Goal: Transaction & Acquisition: Purchase product/service

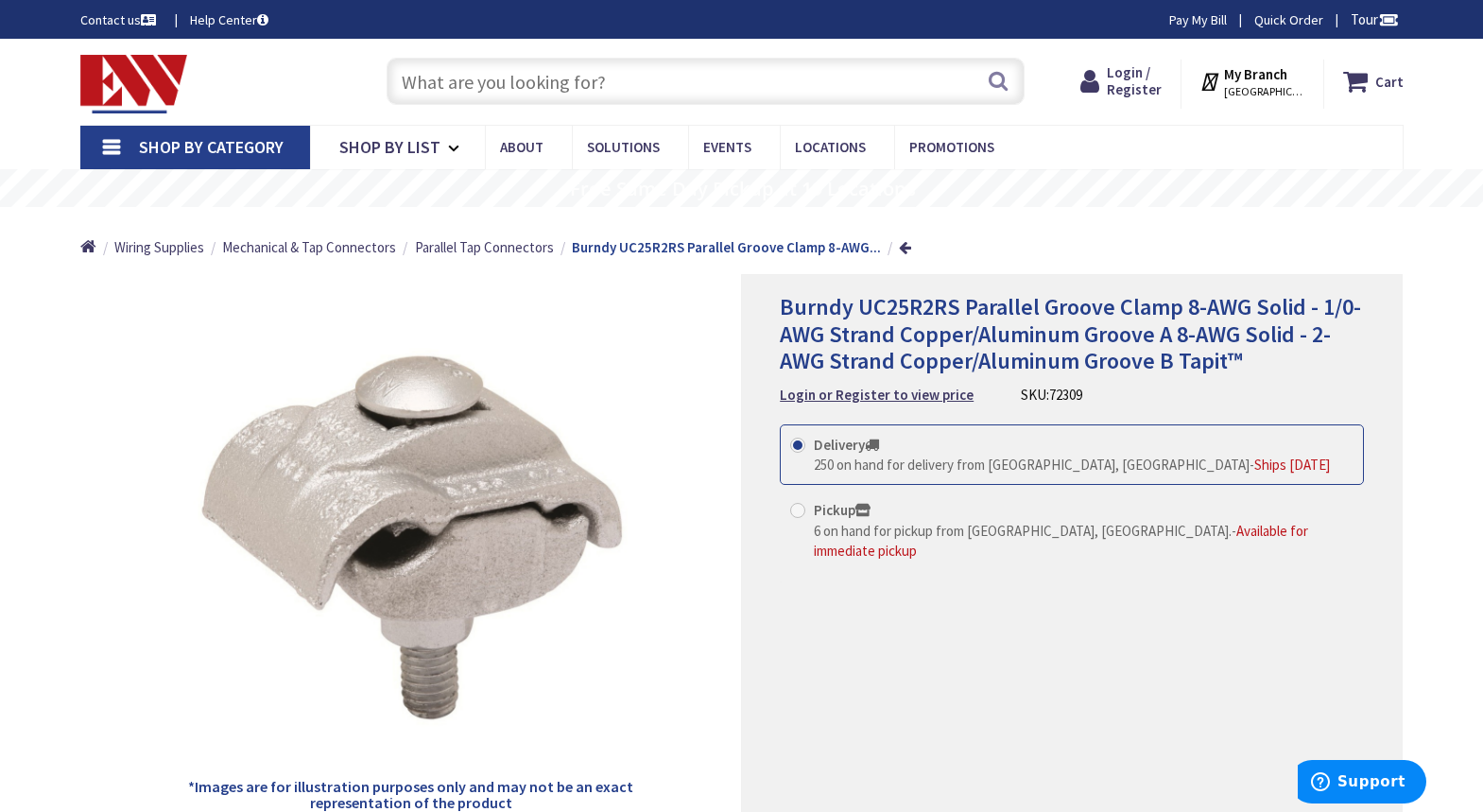
click at [569, 83] on input "text" at bounding box center [705, 82] width 638 height 47
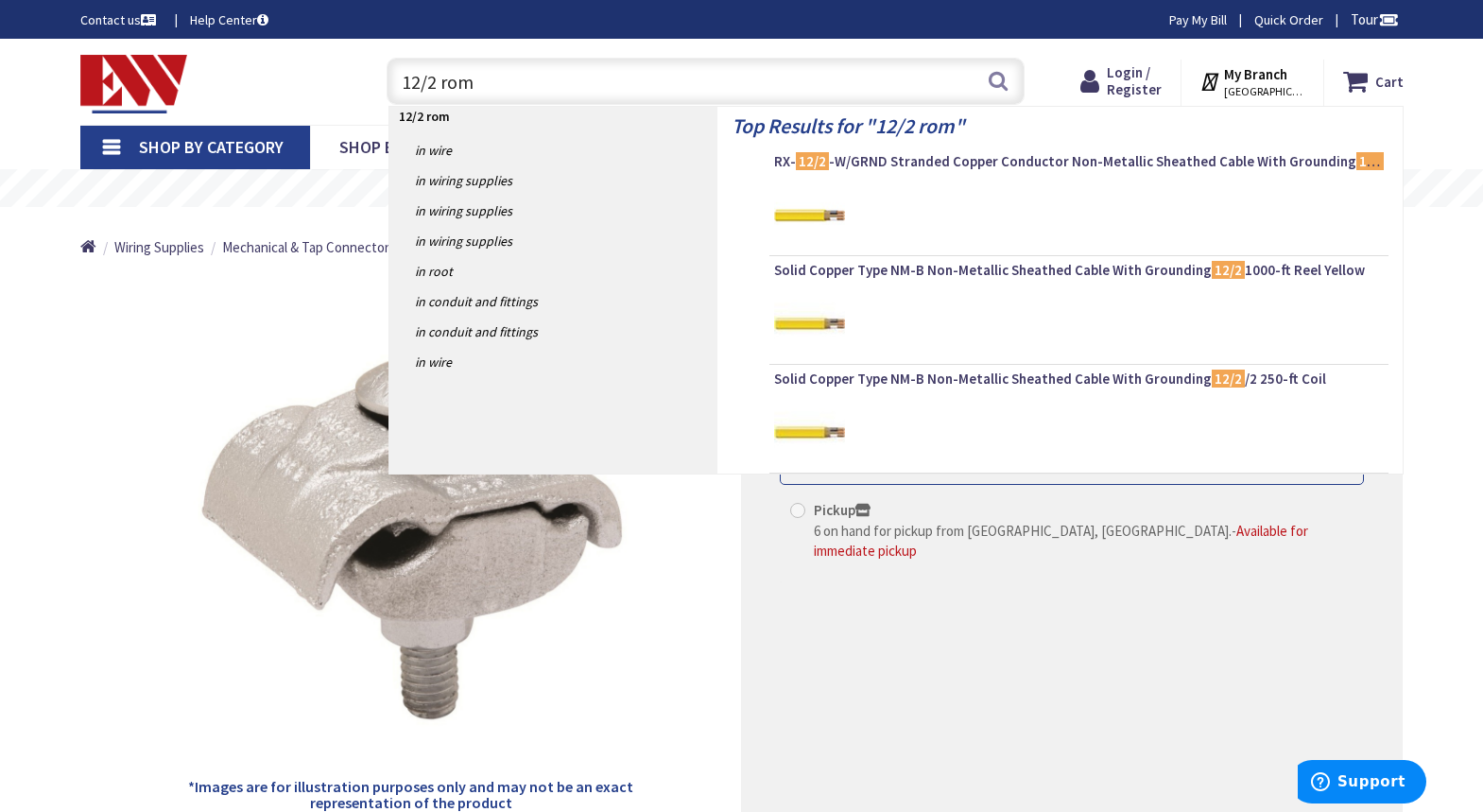
type input "12/2 romx"
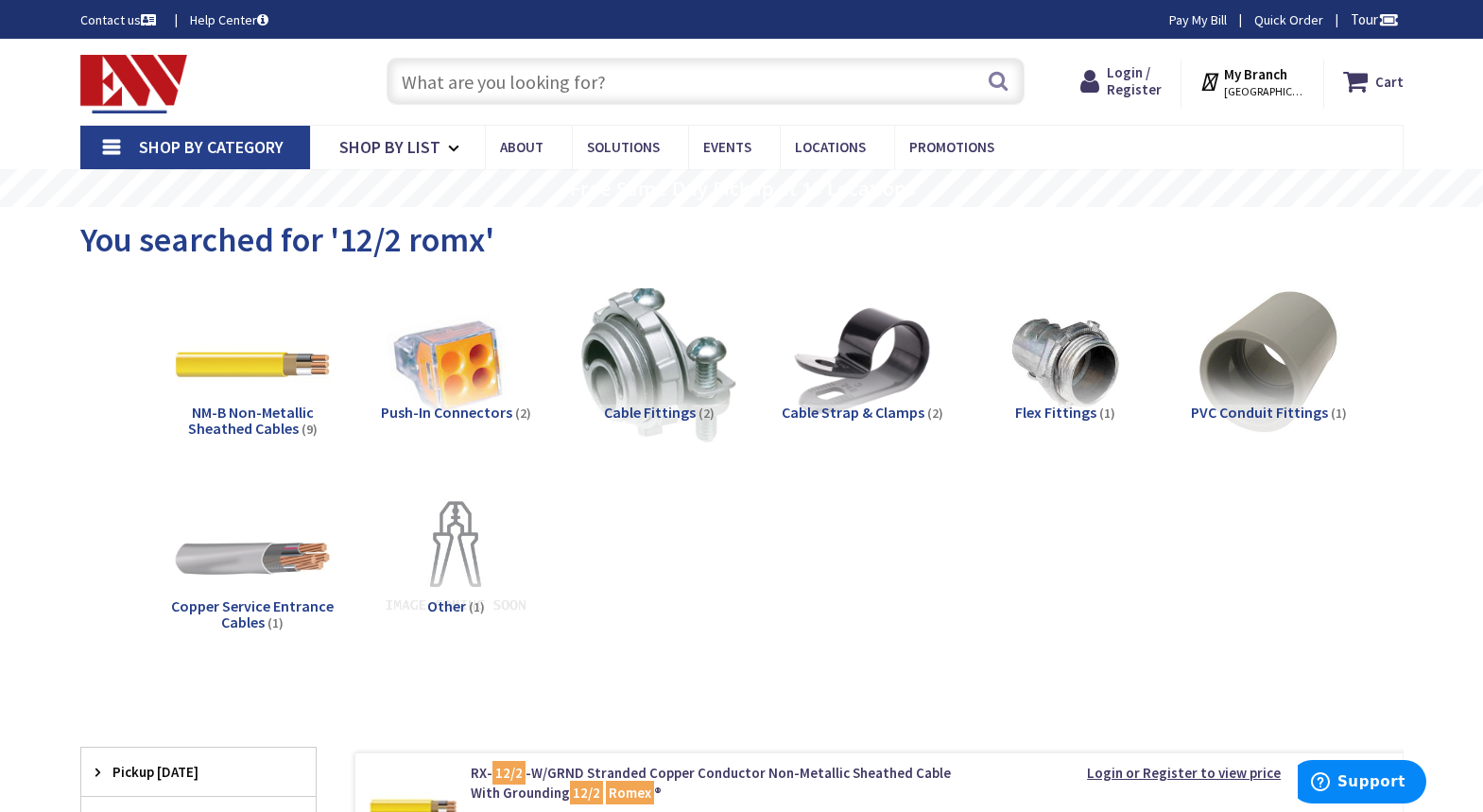
click at [275, 408] on span "NM-B Non-Metallic Sheathed Cables" at bounding box center [251, 420] width 126 height 36
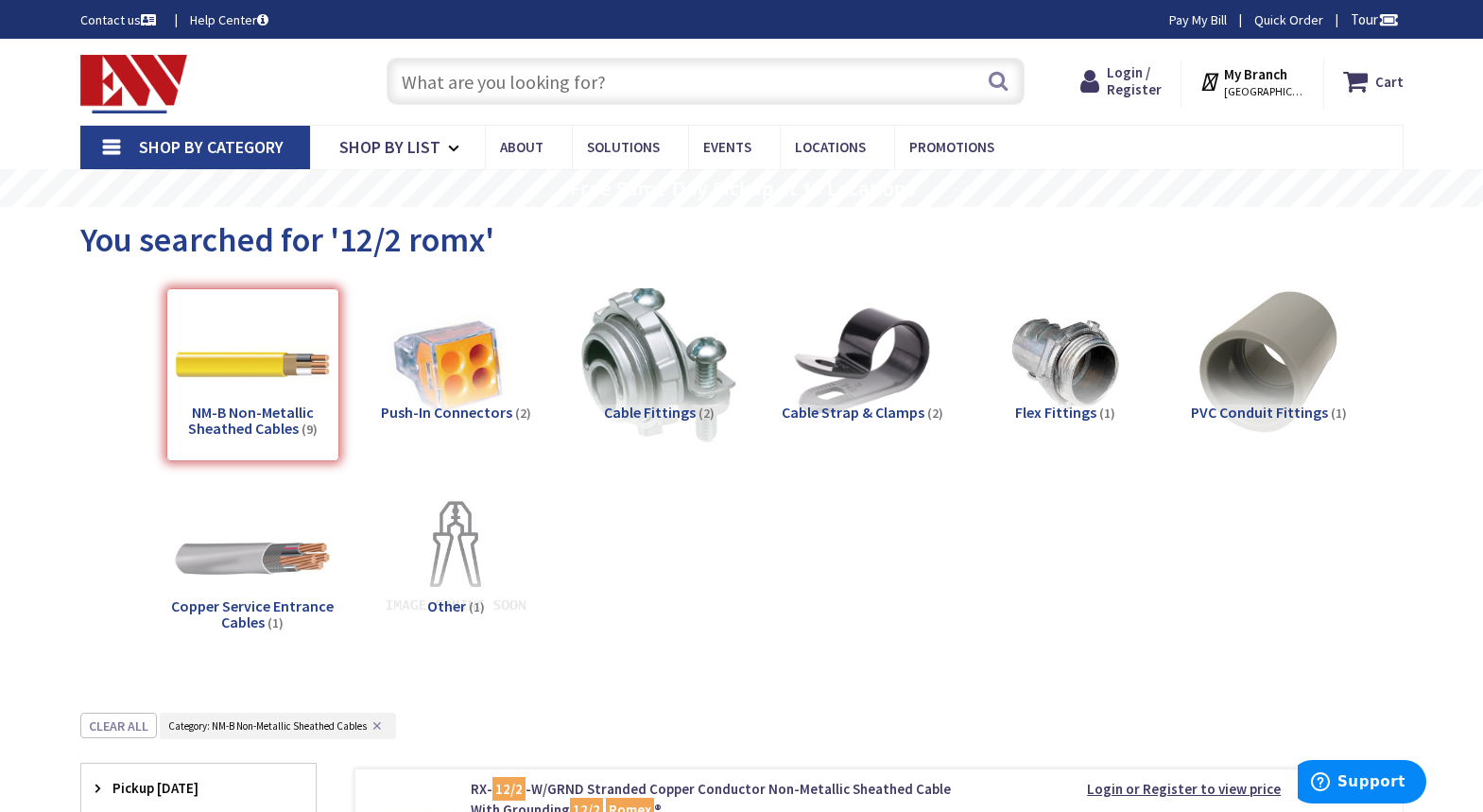
scroll to position [713, 0]
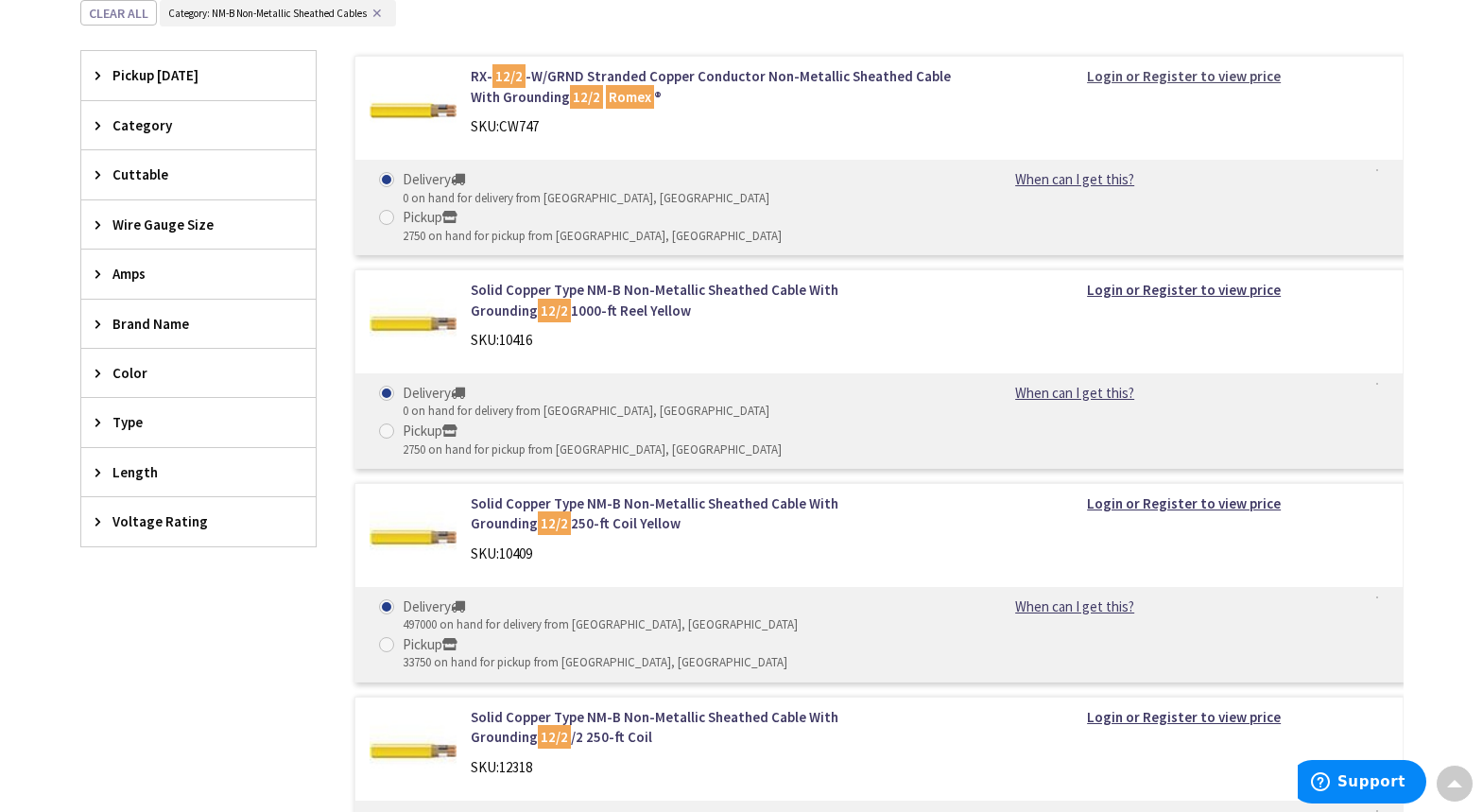
click at [1198, 75] on strong "Login or Register to view price" at bounding box center [1183, 76] width 194 height 18
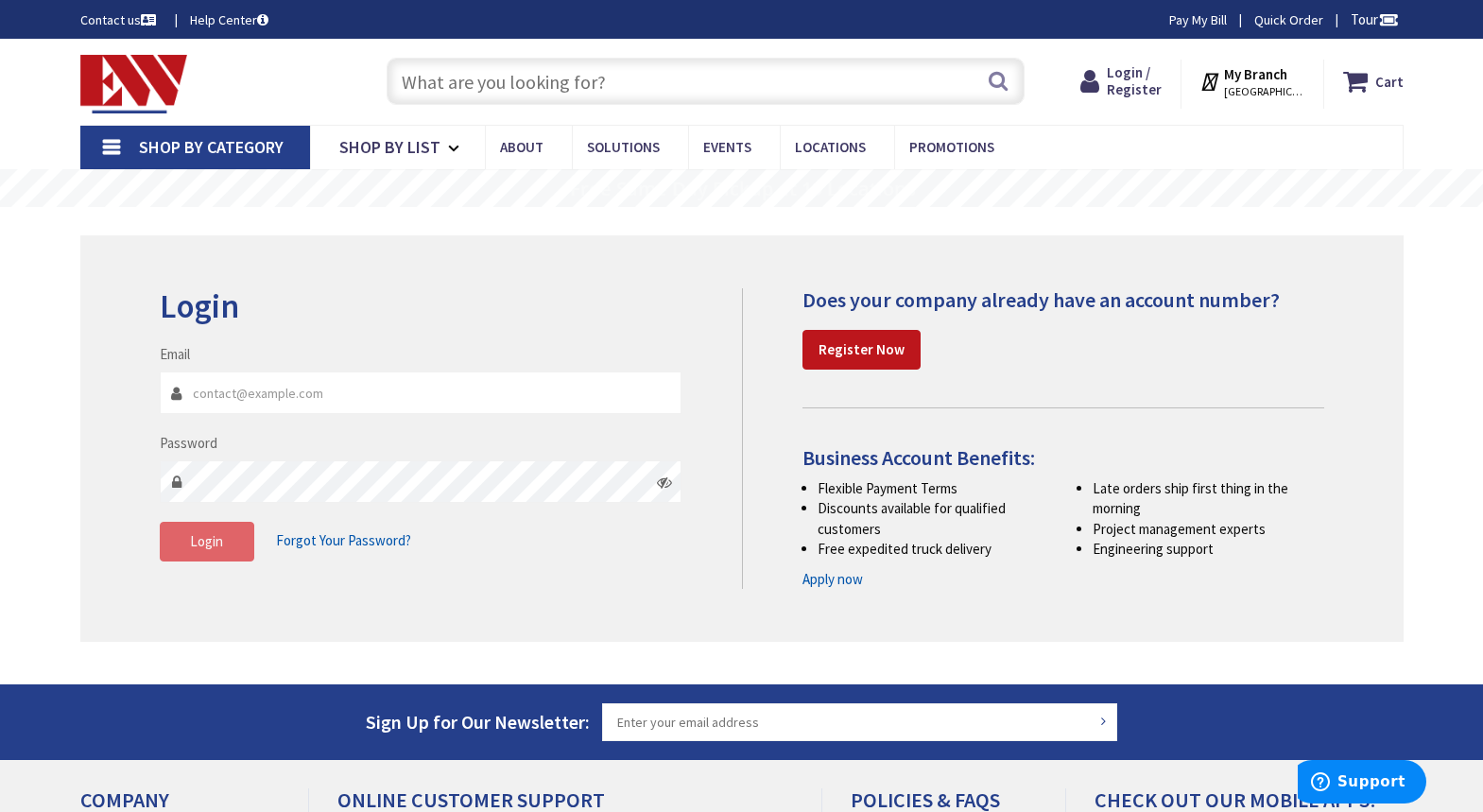
type input "[PERSON_NAME][EMAIL_ADDRESS][PERSON_NAME][DOMAIN_NAME]"
click at [208, 538] on span "Login" at bounding box center [207, 541] width 33 height 18
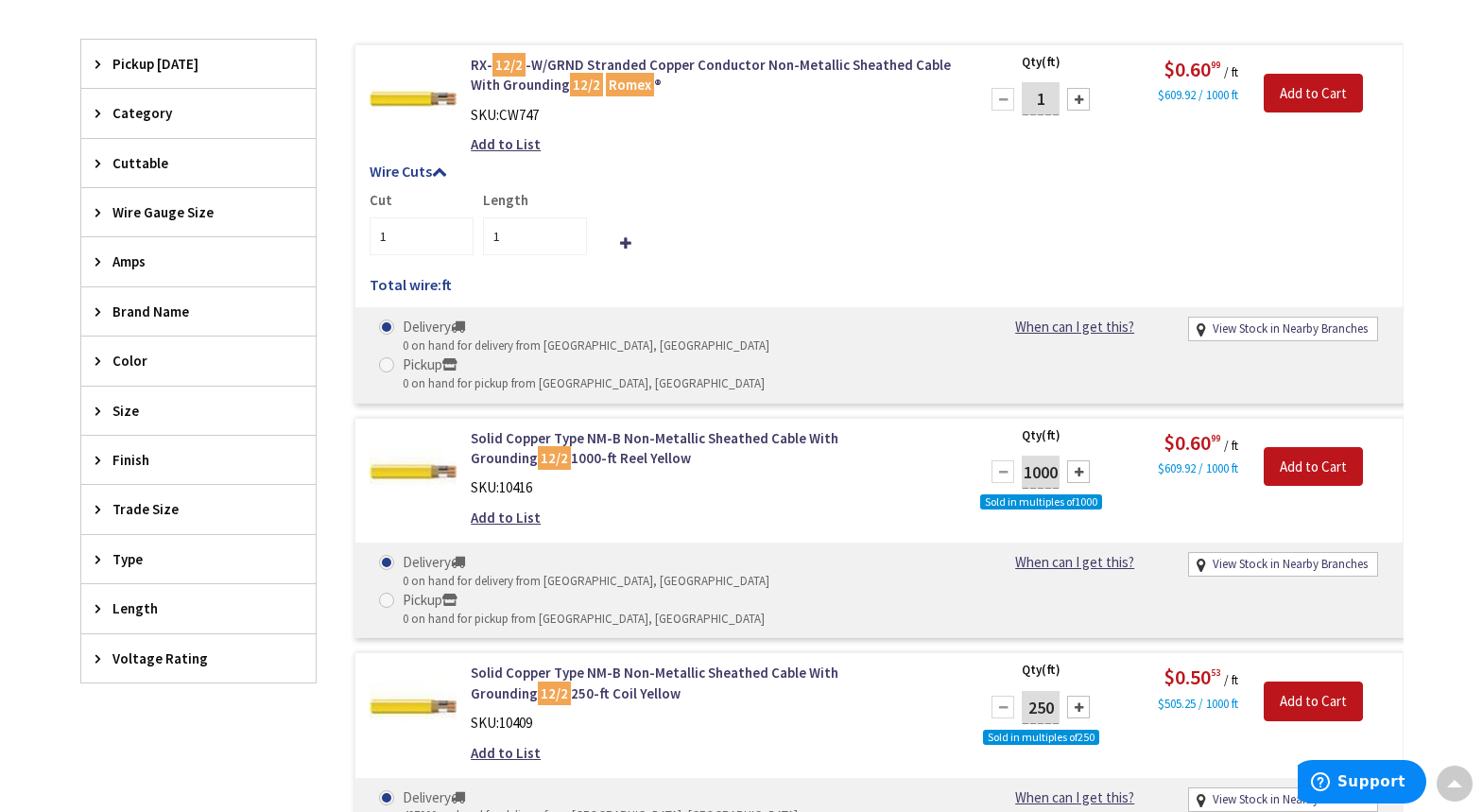
scroll to position [617, 0]
